Goal: Information Seeking & Learning: Find contact information

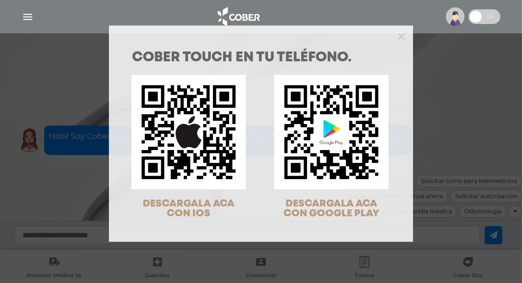
scroll to position [31, 0]
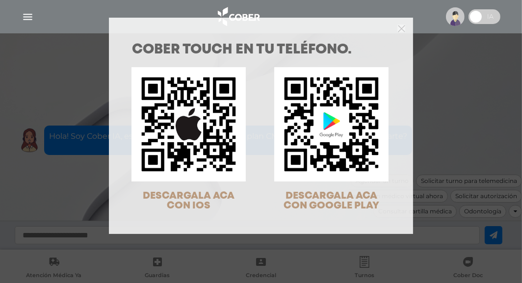
drag, startPoint x: 495, startPoint y: 136, endPoint x: 494, endPoint y: 128, distance: 8.9
click at [497, 135] on div "COBER TOUCH en tu teléfono. DESCARGALA ACA CON IOS DESCARGALA ACA CON GOOGLE PL…" at bounding box center [261, 141] width 522 height 283
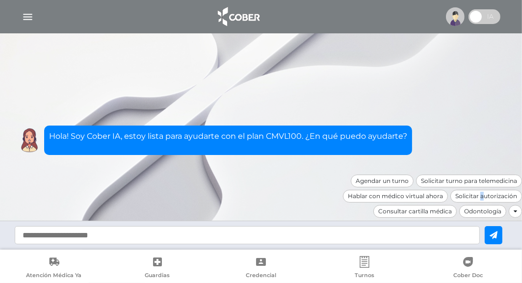
click at [480, 195] on div "Solicitar autorización" at bounding box center [486, 196] width 72 height 13
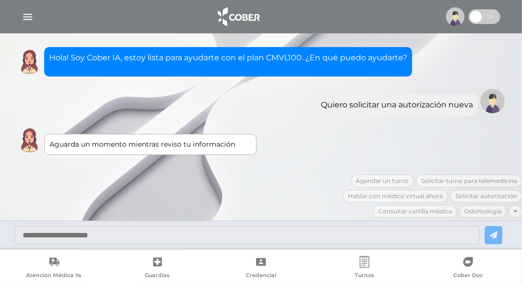
click at [97, 144] on div "Aguarda un momento mientras reviso tu información" at bounding box center [151, 144] width 202 height 10
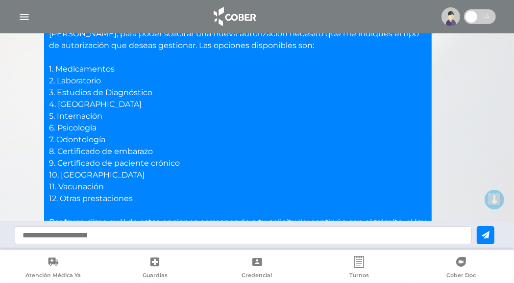
scroll to position [147, 0]
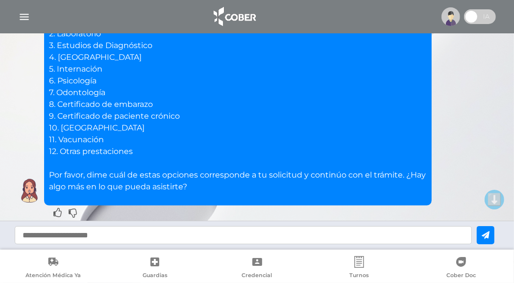
click at [60, 235] on input "text" at bounding box center [244, 235] width 458 height 18
type input "*"
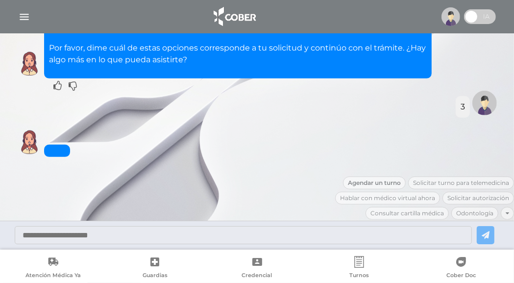
scroll to position [321, 0]
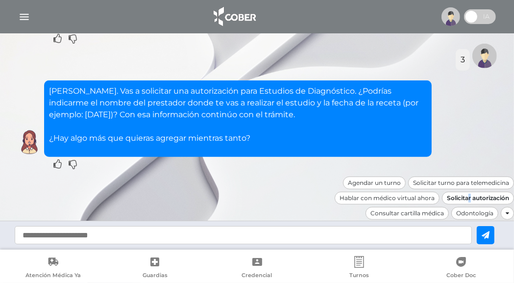
click at [468, 193] on div "Solicitar autorización" at bounding box center [478, 198] width 72 height 13
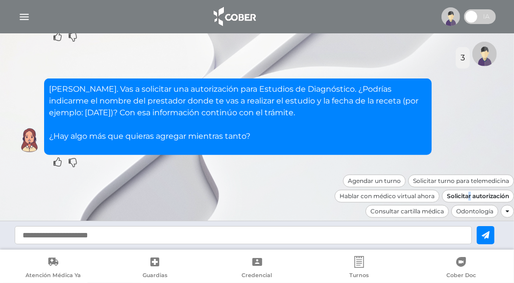
scroll to position [399, 0]
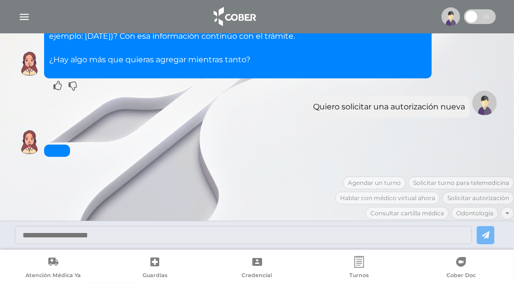
click at [488, 239] on div at bounding box center [257, 235] width 514 height 29
click at [459, 197] on div "Agendar un turno Solicitar turno para telemedicina Hablar con médico virtual ah…" at bounding box center [385, 200] width 257 height 46
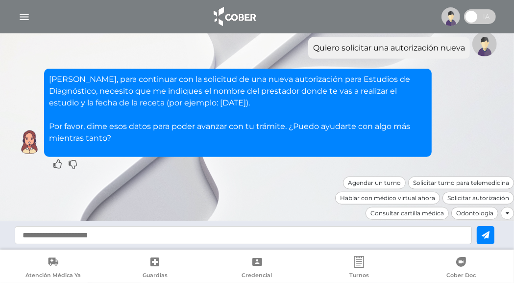
drag, startPoint x: 43, startPoint y: 236, endPoint x: 48, endPoint y: 234, distance: 5.1
click at [48, 234] on input "text" at bounding box center [244, 235] width 458 height 18
type input "*"
type input "**********"
click at [487, 237] on button at bounding box center [486, 235] width 18 height 18
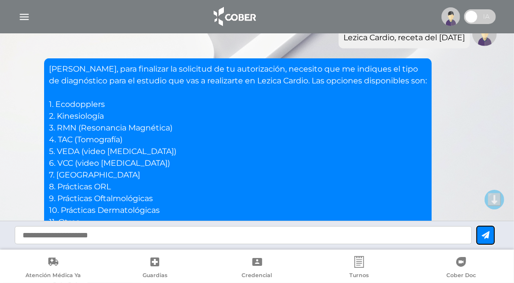
scroll to position [627, 0]
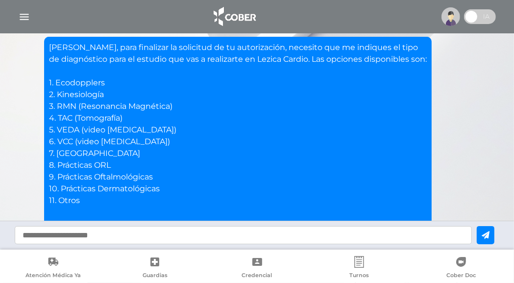
drag, startPoint x: 56, startPoint y: 235, endPoint x: 60, endPoint y: 242, distance: 7.9
click at [60, 242] on input "text" at bounding box center [244, 235] width 458 height 18
type input "**"
click at [513, 241] on div "**" at bounding box center [257, 235] width 514 height 29
click at [491, 233] on div at bounding box center [257, 235] width 514 height 29
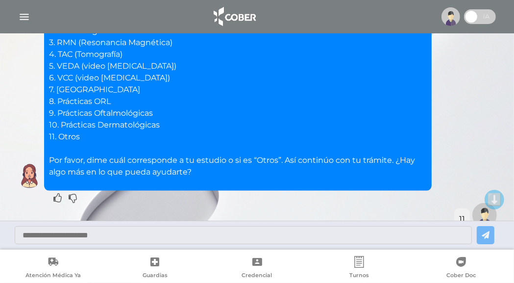
scroll to position [705, 0]
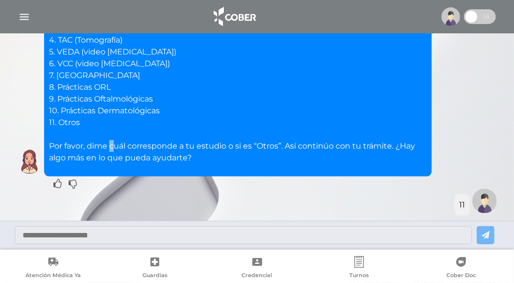
click at [113, 146] on p "[PERSON_NAME], para finalizar la solicitud de tu autorización, necesito que me …" at bounding box center [238, 64] width 378 height 200
click at [479, 198] on img at bounding box center [485, 201] width 25 height 25
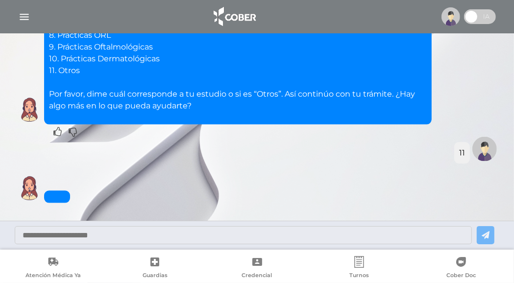
scroll to position [803, 0]
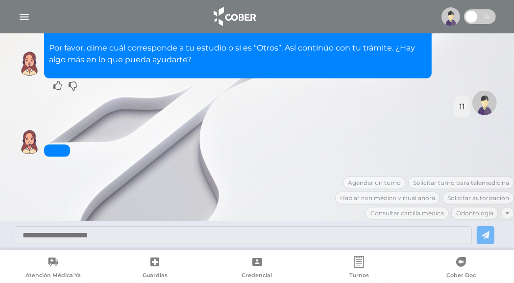
click at [102, 224] on div at bounding box center [257, 235] width 514 height 29
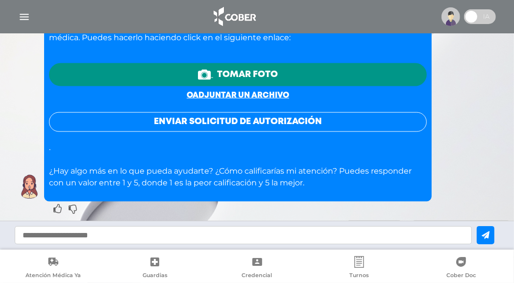
scroll to position [862, 0]
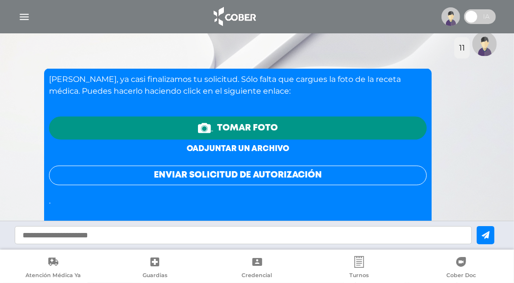
click at [229, 145] on link "o adjuntar un archivo" at bounding box center [238, 148] width 102 height 7
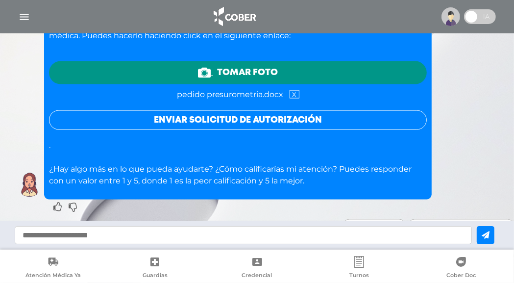
scroll to position [932, 0]
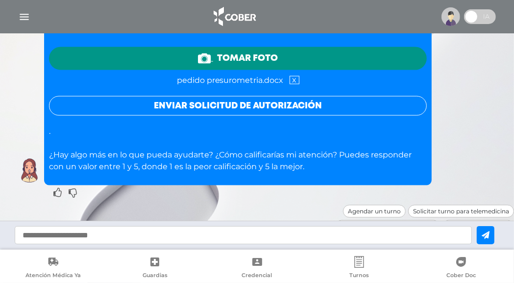
click at [254, 104] on button "Enviar solicitud de autorización" at bounding box center [238, 106] width 378 height 20
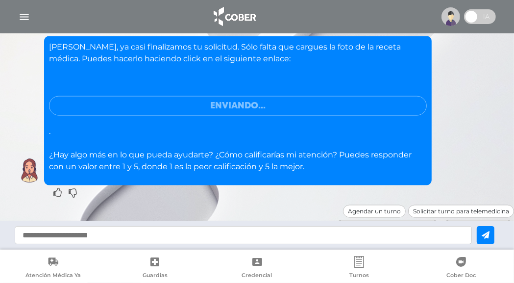
scroll to position [953, 0]
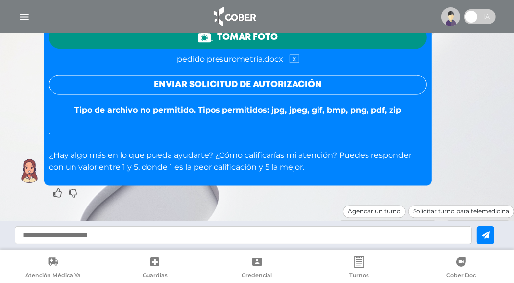
click at [294, 56] on link "x" at bounding box center [295, 59] width 10 height 8
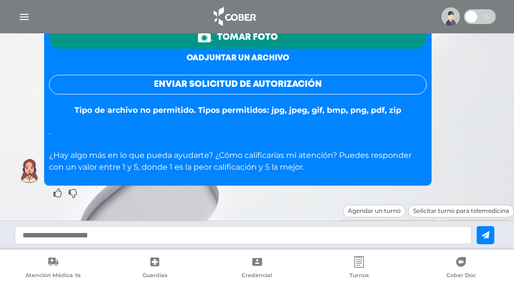
click at [227, 54] on link "o adjuntar un archivo" at bounding box center [238, 57] width 102 height 7
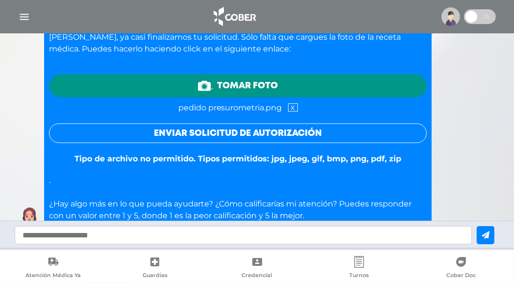
scroll to position [883, 0]
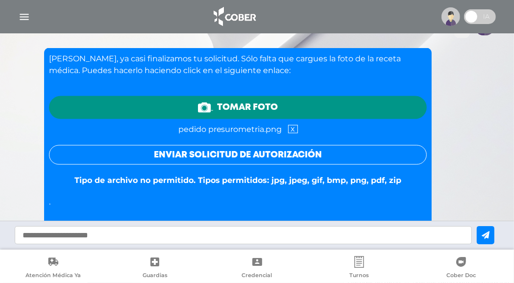
click at [228, 150] on button "Enviar solicitud de autorización" at bounding box center [238, 155] width 378 height 20
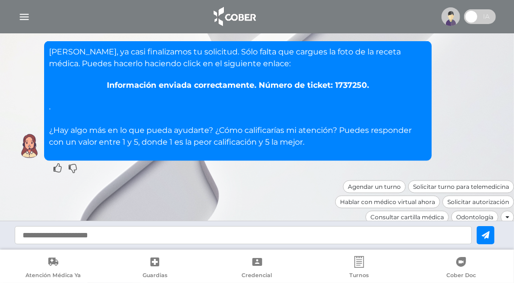
scroll to position [894, 0]
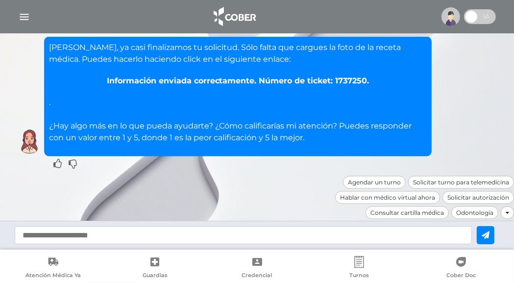
click at [55, 235] on input "text" at bounding box center [244, 235] width 458 height 18
type input "*"
click at [490, 235] on icon at bounding box center [486, 235] width 8 height 8
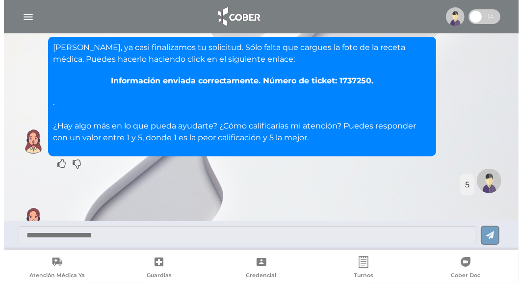
scroll to position [972, 0]
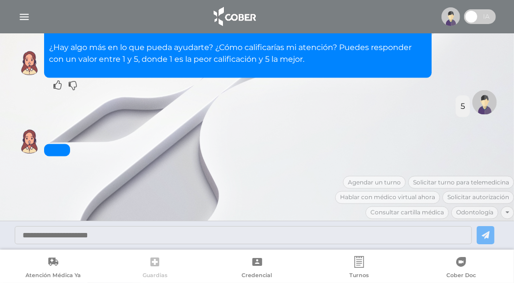
click at [155, 262] on icon at bounding box center [155, 262] width 12 height 12
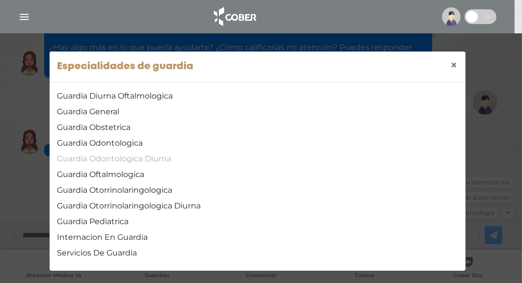
click at [111, 159] on link "Guardia Odontologica Diurna" at bounding box center [257, 159] width 400 height 12
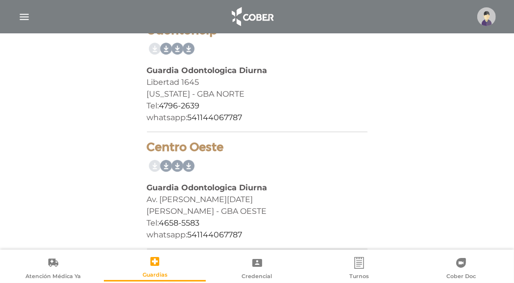
scroll to position [298, 0]
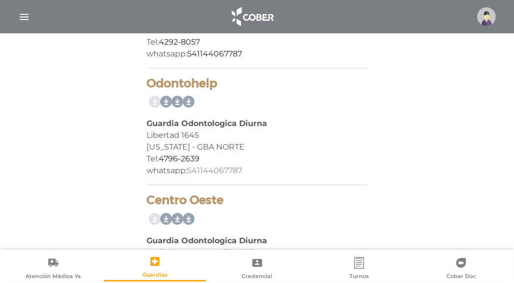
click at [276, 165] on div "whatsapp: 541144067787" at bounding box center [257, 171] width 221 height 12
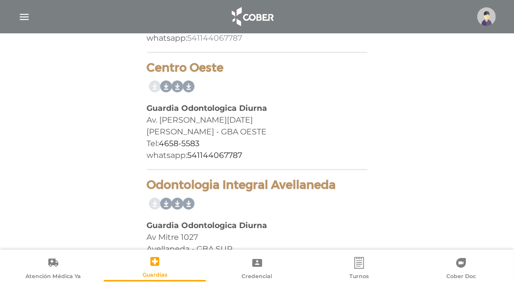
scroll to position [445, 0]
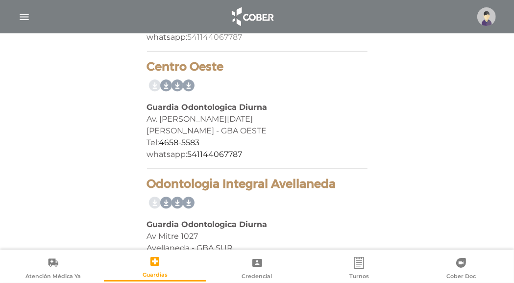
drag, startPoint x: 294, startPoint y: 177, endPoint x: 297, endPoint y: 166, distance: 10.7
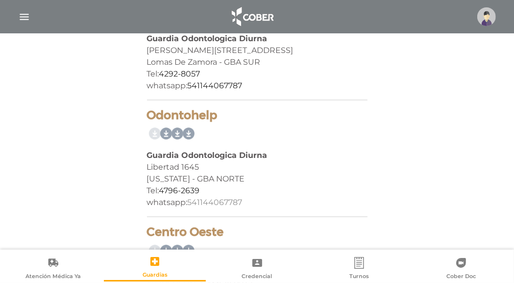
scroll to position [151, 0]
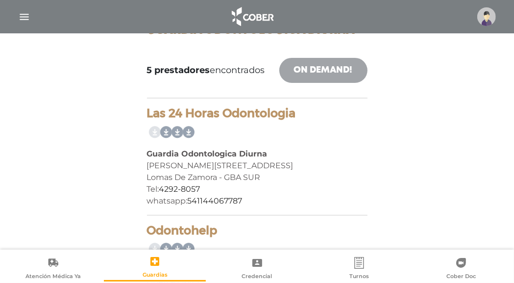
click at [307, 64] on link "On Demand!" at bounding box center [324, 70] width 88 height 25
click at [306, 65] on link "On Demand!" at bounding box center [324, 70] width 88 height 25
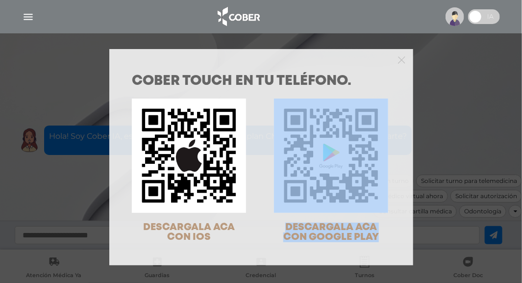
drag, startPoint x: 454, startPoint y: 180, endPoint x: 444, endPoint y: 217, distance: 38.5
click at [446, 219] on div "COBER TOUCH en tu teléfono. DESCARGALA ACA CON IOS DESCARGALA ACA CON GOOGLE PL…" at bounding box center [261, 141] width 522 height 283
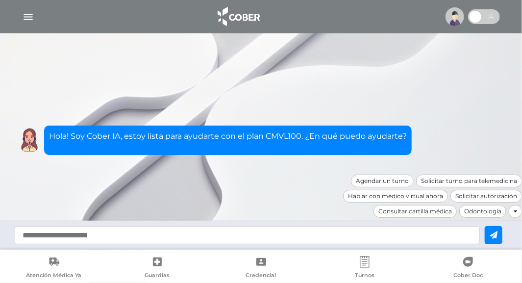
click at [50, 232] on input "text" at bounding box center [247, 235] width 465 height 18
type input "**********"
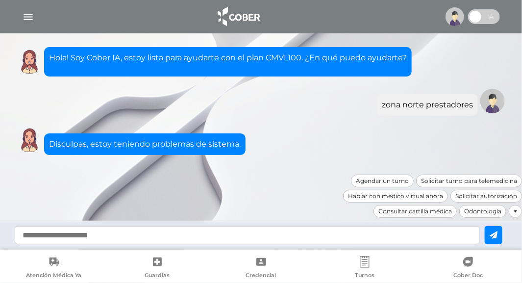
click at [517, 208] on div at bounding box center [515, 211] width 13 height 13
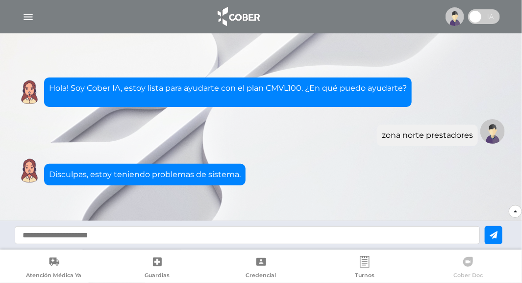
click at [521, 214] on div at bounding box center [515, 211] width 13 height 13
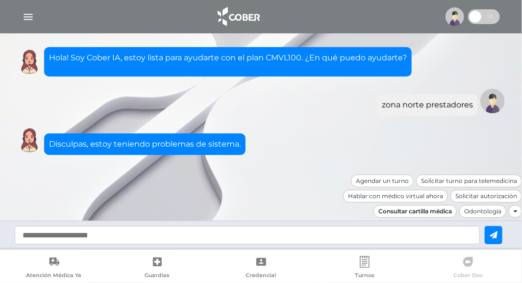
click at [442, 212] on div "Consultar cartilla médica" at bounding box center [415, 211] width 83 height 13
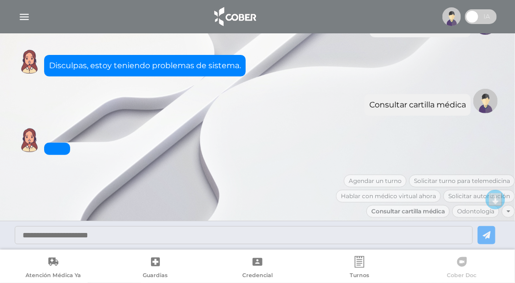
scroll to position [135, 0]
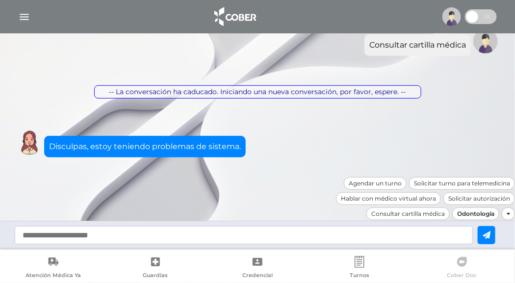
click at [481, 209] on div "Odontología" at bounding box center [475, 213] width 47 height 13
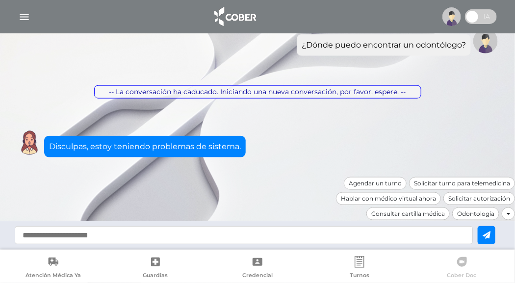
scroll to position [0, 0]
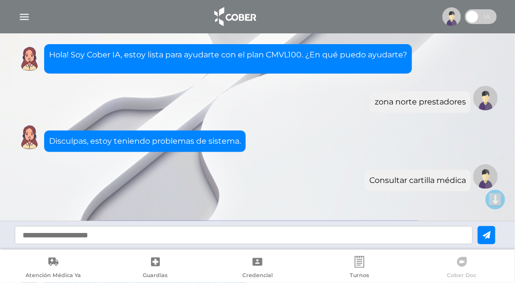
click at [485, 99] on img at bounding box center [485, 98] width 25 height 25
click at [98, 235] on input "text" at bounding box center [244, 235] width 458 height 18
type input "**********"
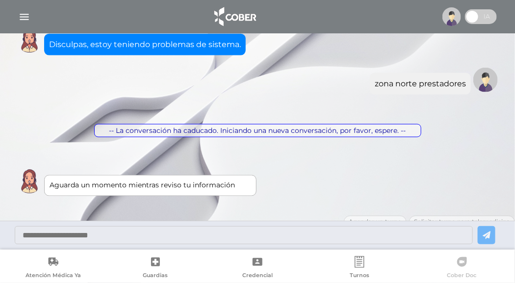
scroll to position [416, 0]
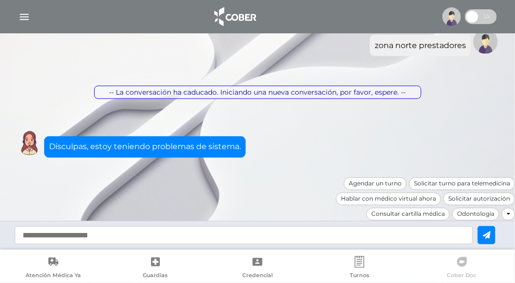
click at [54, 233] on input "text" at bounding box center [244, 235] width 458 height 18
type input "**********"
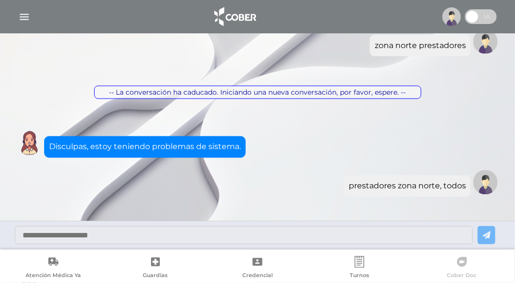
scroll to position [557, 0]
